Goal: Task Accomplishment & Management: Manage account settings

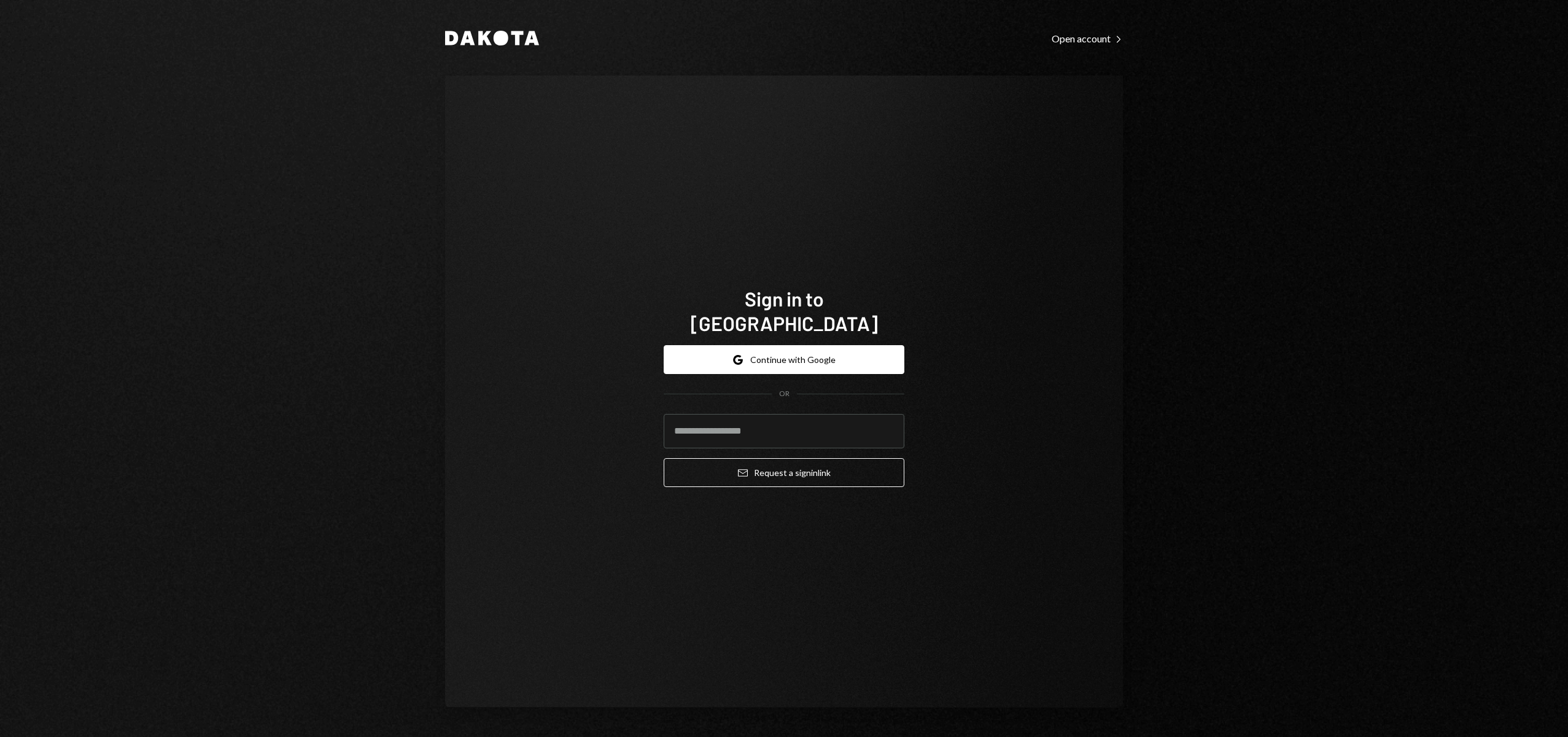
click at [799, 351] on button "Google Continue with Google" at bounding box center [784, 359] width 240 height 29
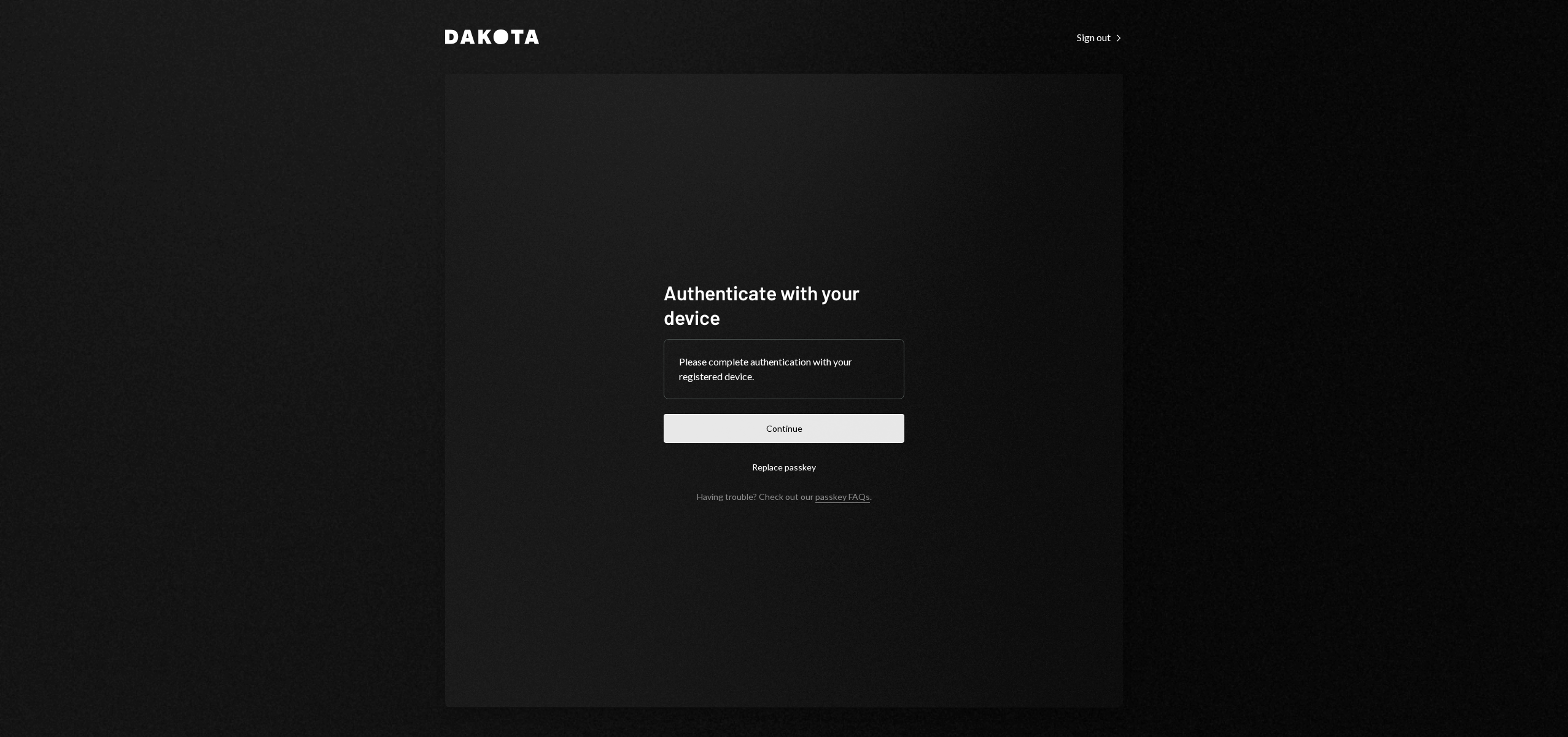
click at [777, 438] on button "Continue" at bounding box center [784, 428] width 240 height 29
